Goal: Information Seeking & Learning: Learn about a topic

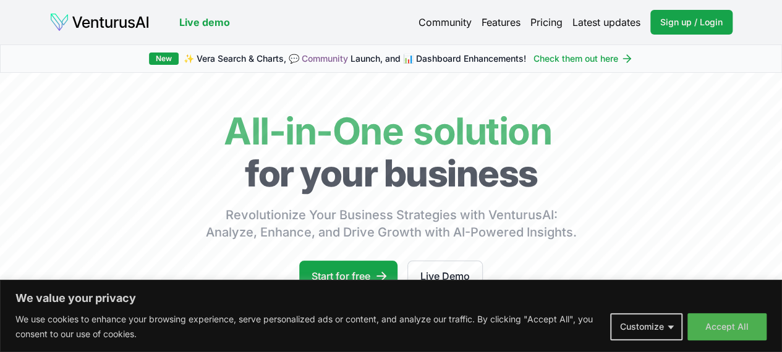
click at [720, 327] on button "Accept All" at bounding box center [726, 326] width 79 height 27
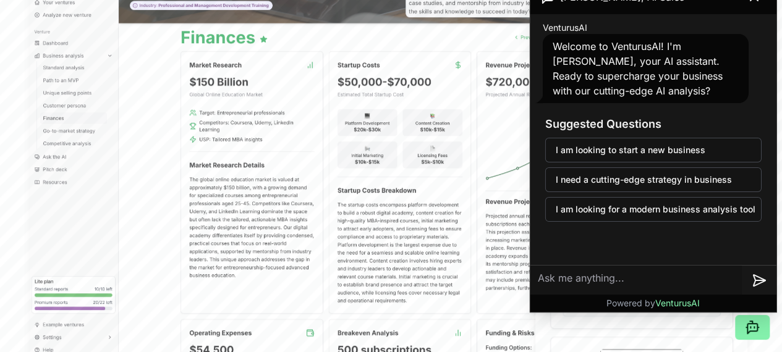
scroll to position [429, 0]
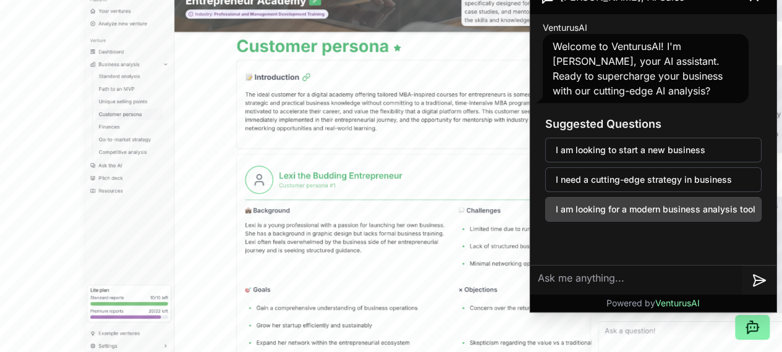
click at [633, 211] on button "I am looking for a modern business analysis tool" at bounding box center [653, 209] width 216 height 25
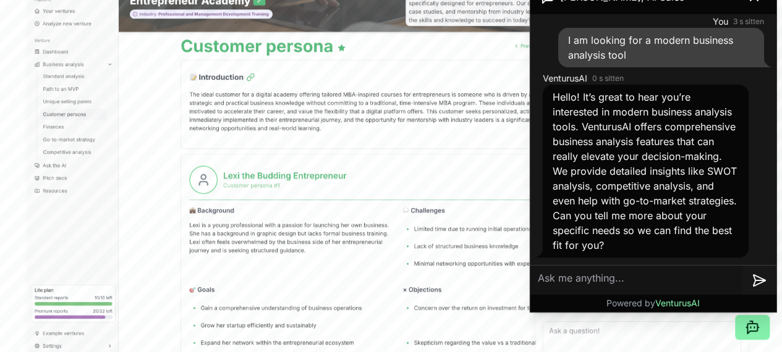
scroll to position [107, 0]
